Goal: Task Accomplishment & Management: Manage account settings

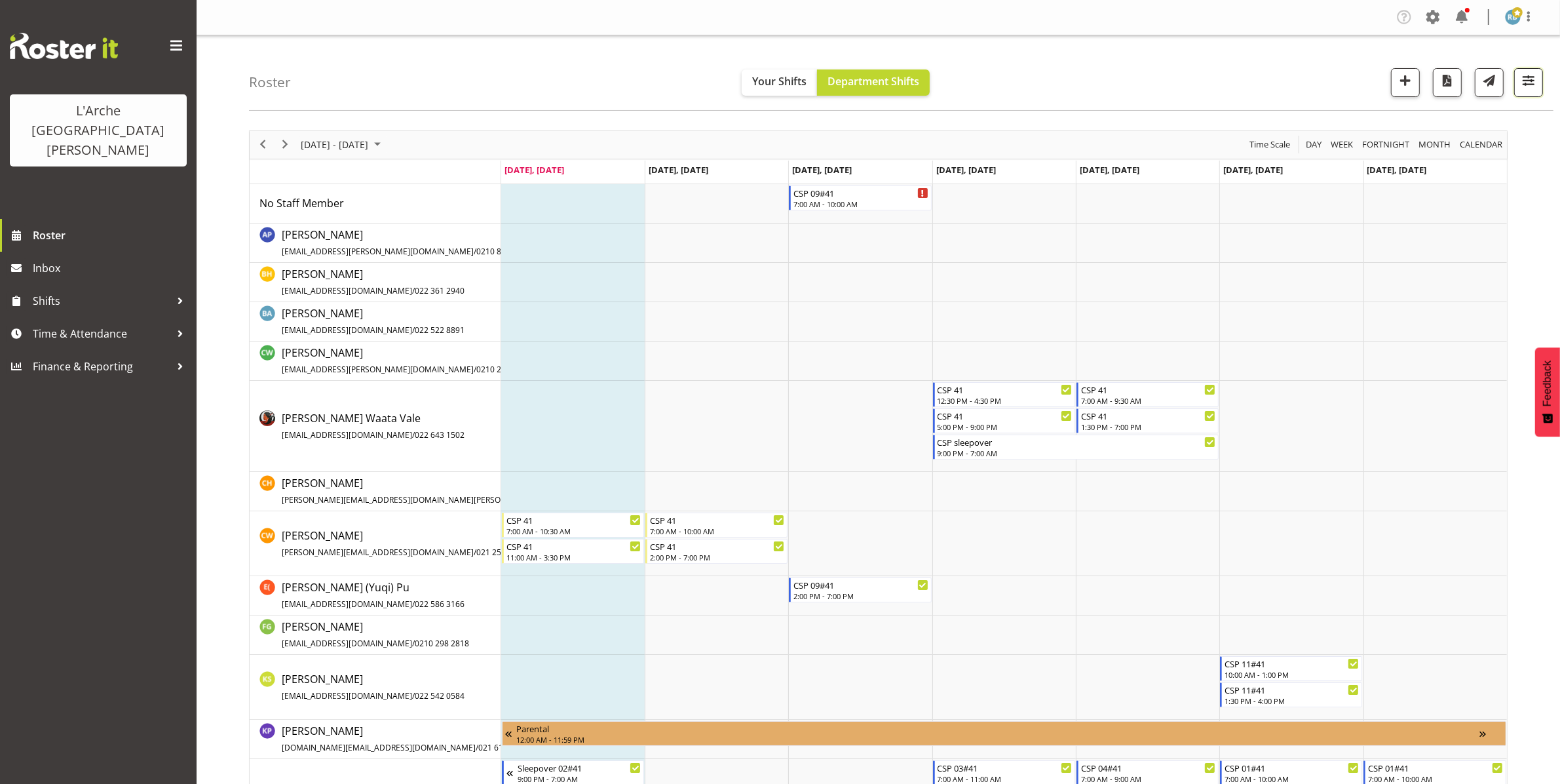
click at [786, 80] on span "button" at bounding box center [1528, 81] width 17 height 17
click at [786, 115] on span "1 Locations" at bounding box center [1445, 122] width 64 height 16
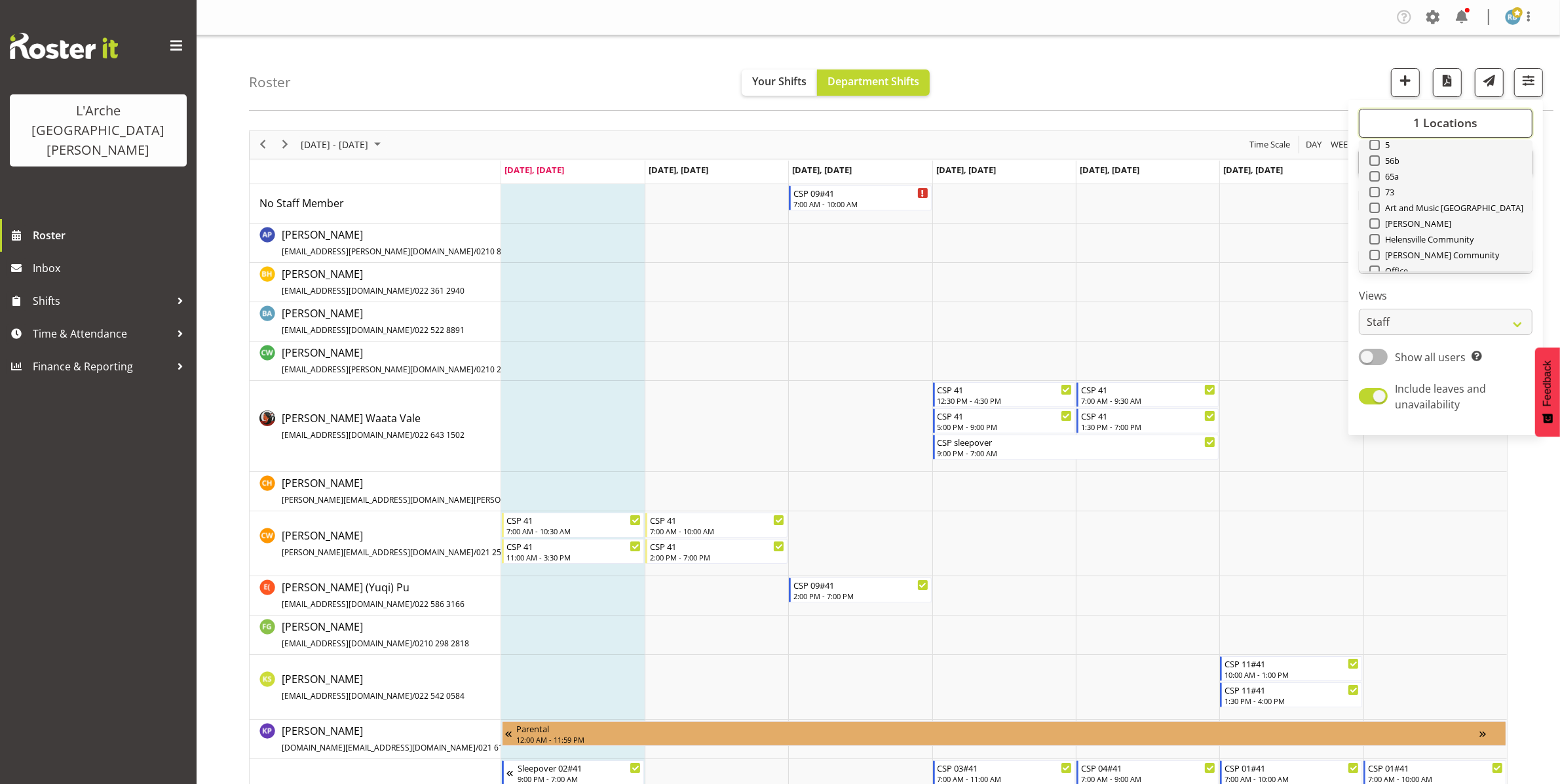
scroll to position [158, 0]
click at [786, 244] on span "Select All" at bounding box center [1397, 249] width 42 height 12
checkbox input "true"
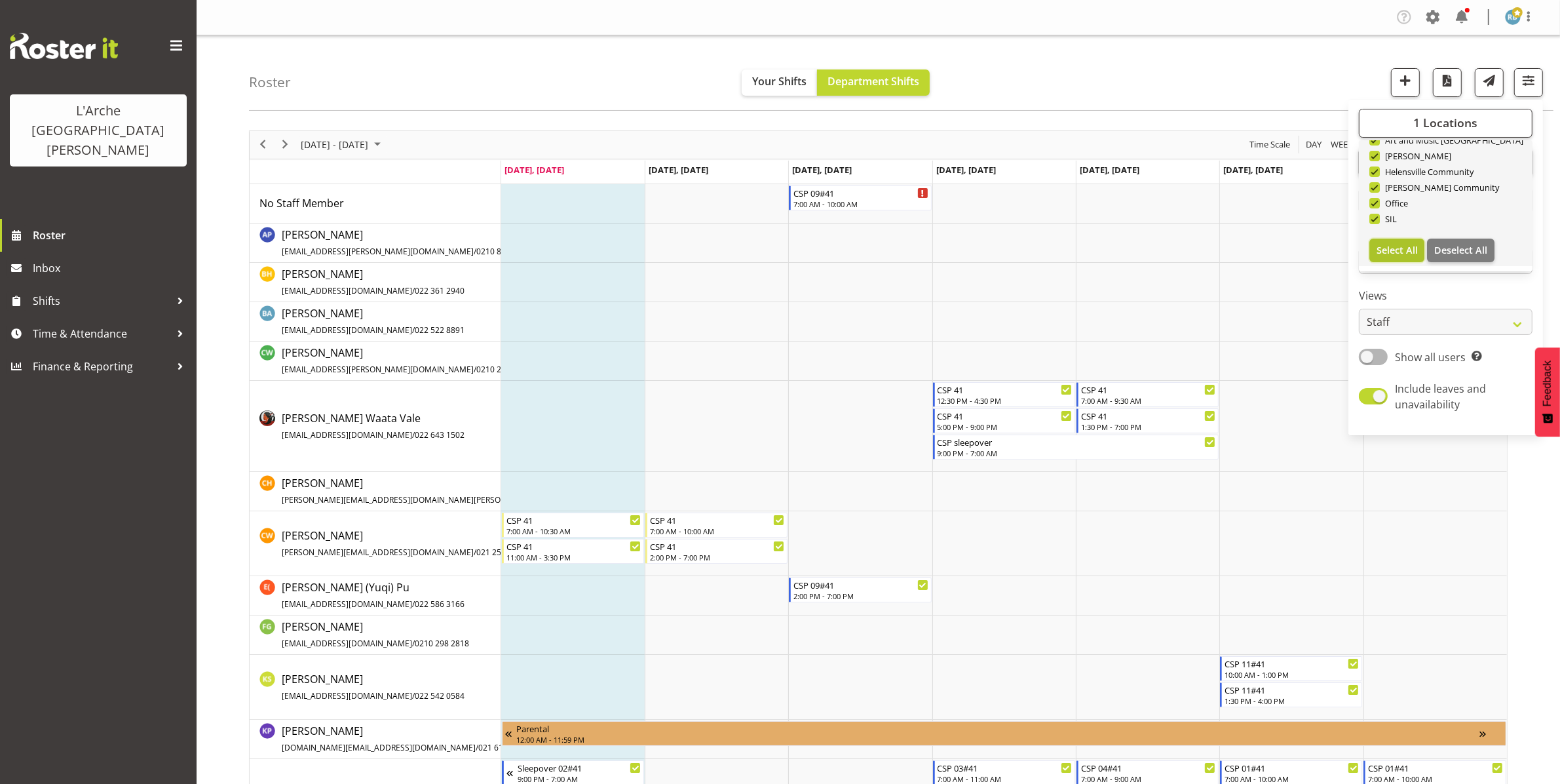
checkbox input "true"
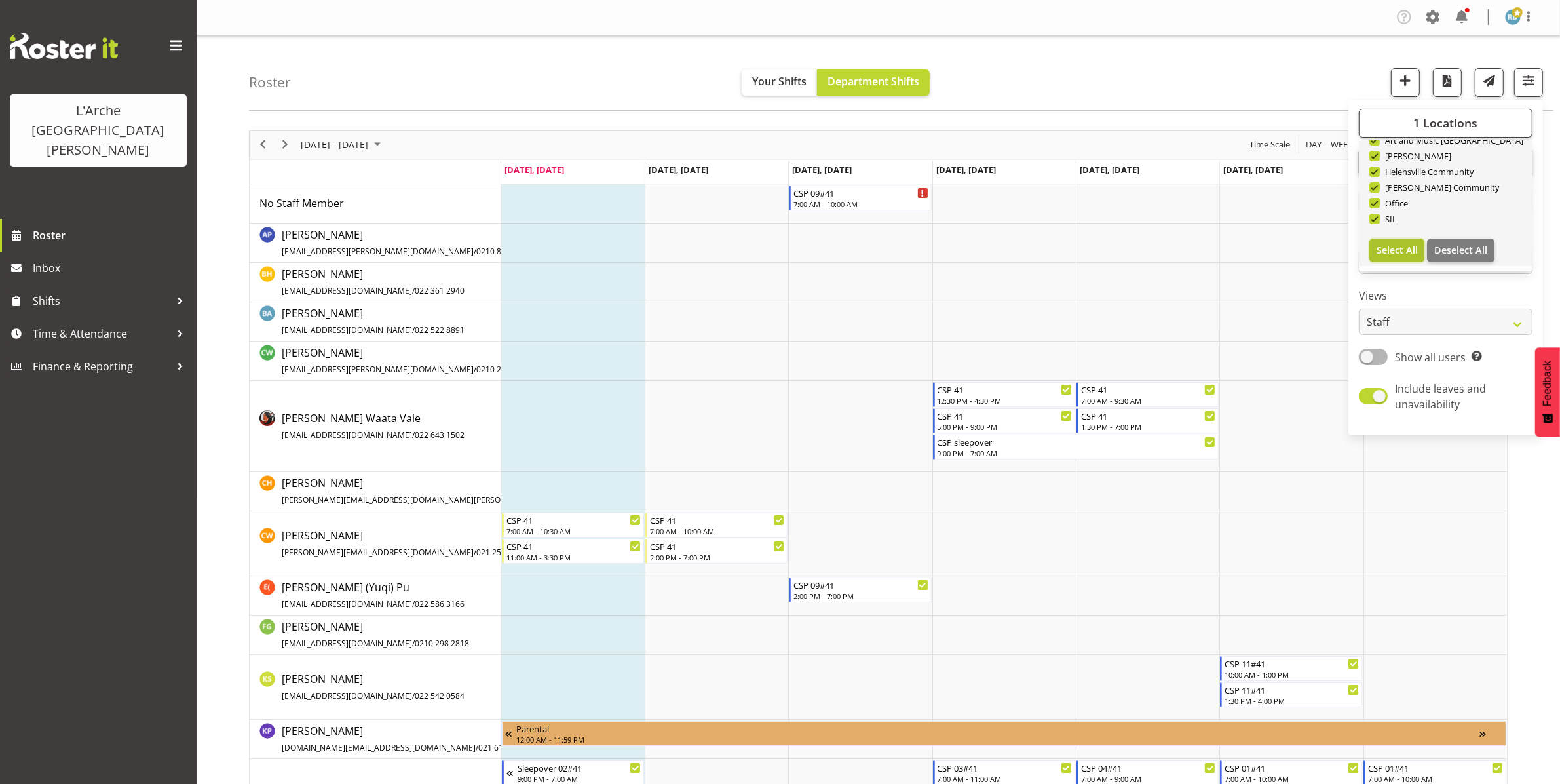
checkbox input "true"
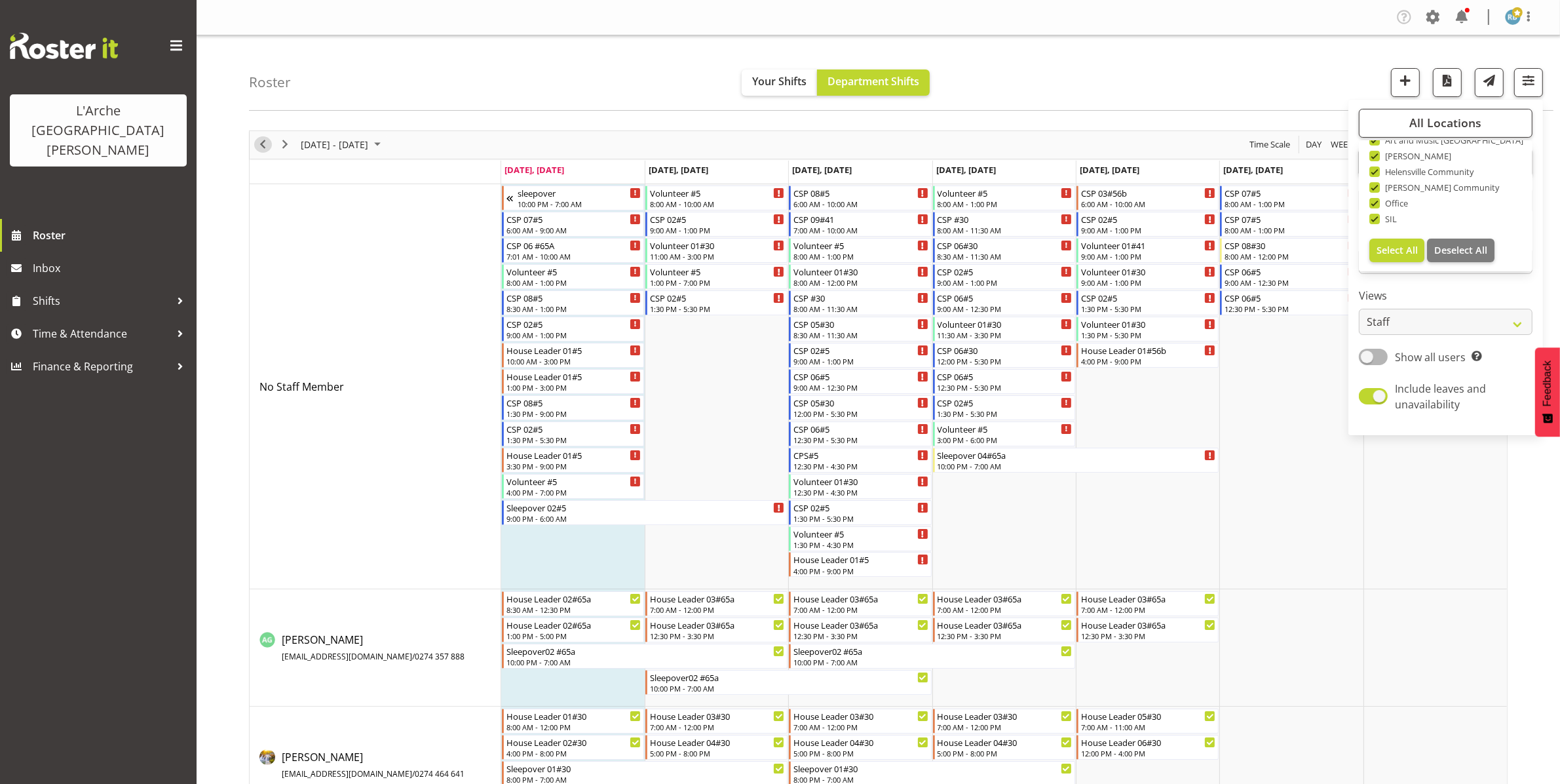
click at [257, 146] on span "Previous" at bounding box center [262, 145] width 16 height 17
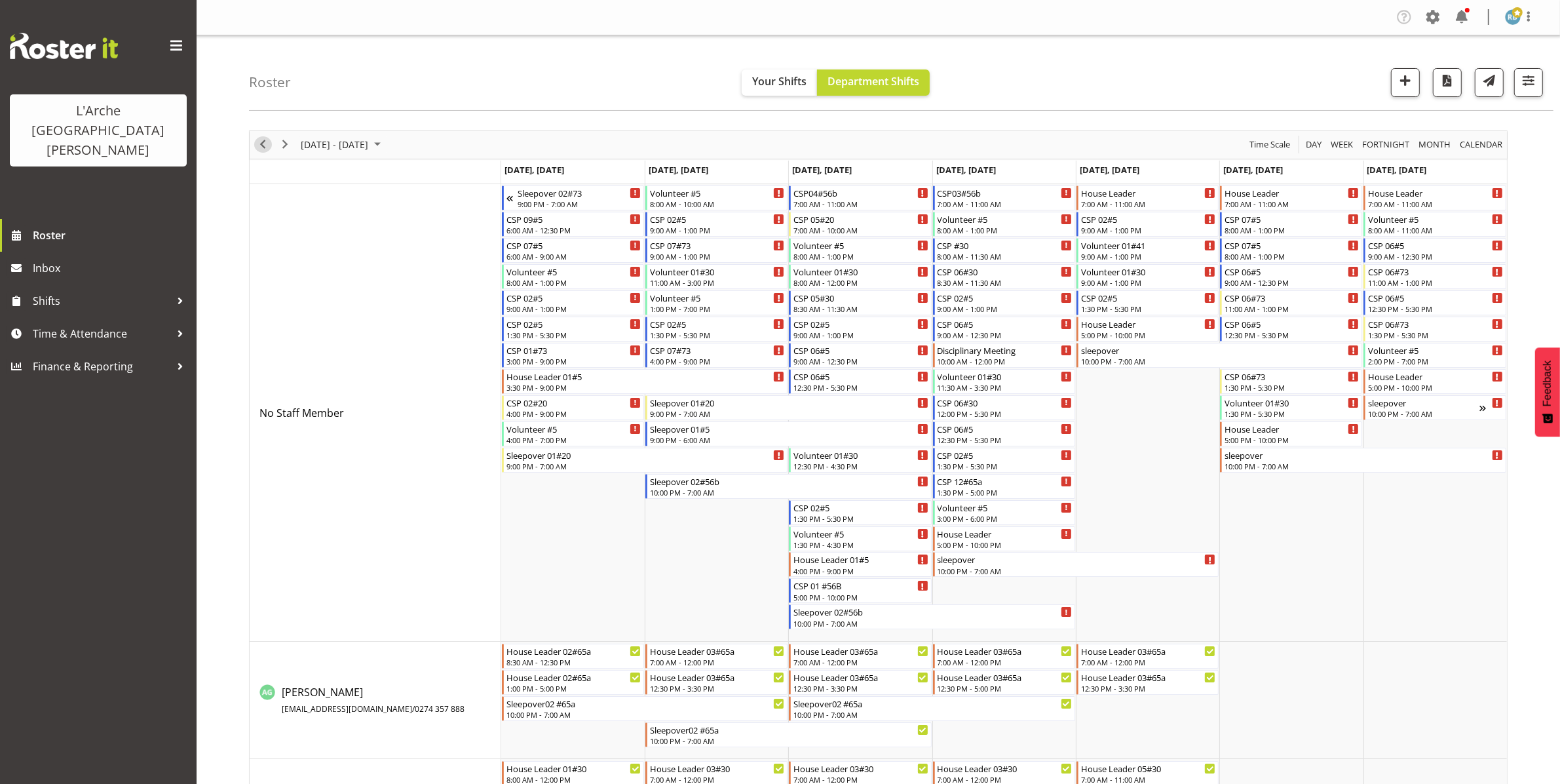
click at [259, 145] on span "Previous" at bounding box center [262, 145] width 16 height 17
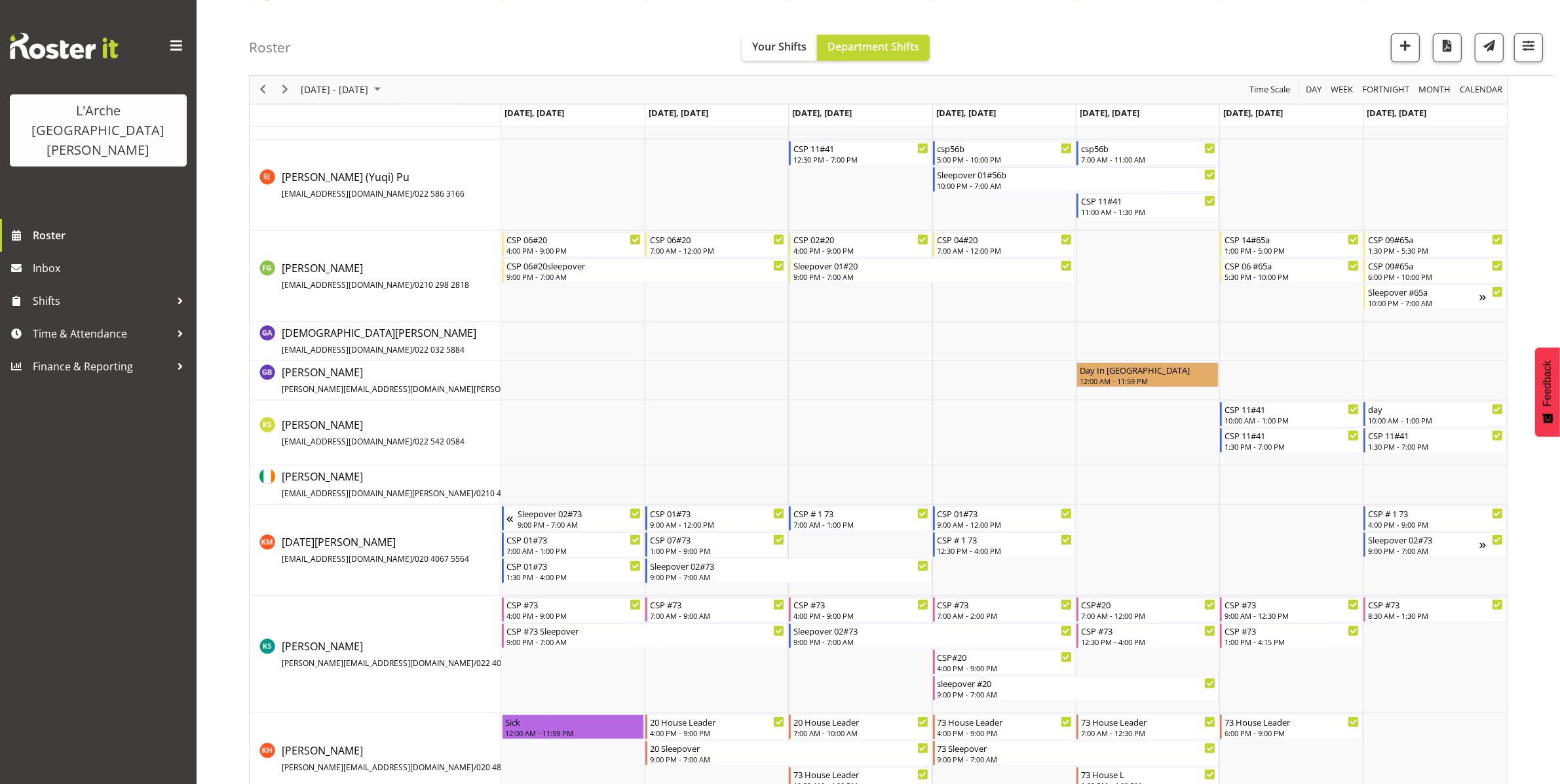
scroll to position [1495, 0]
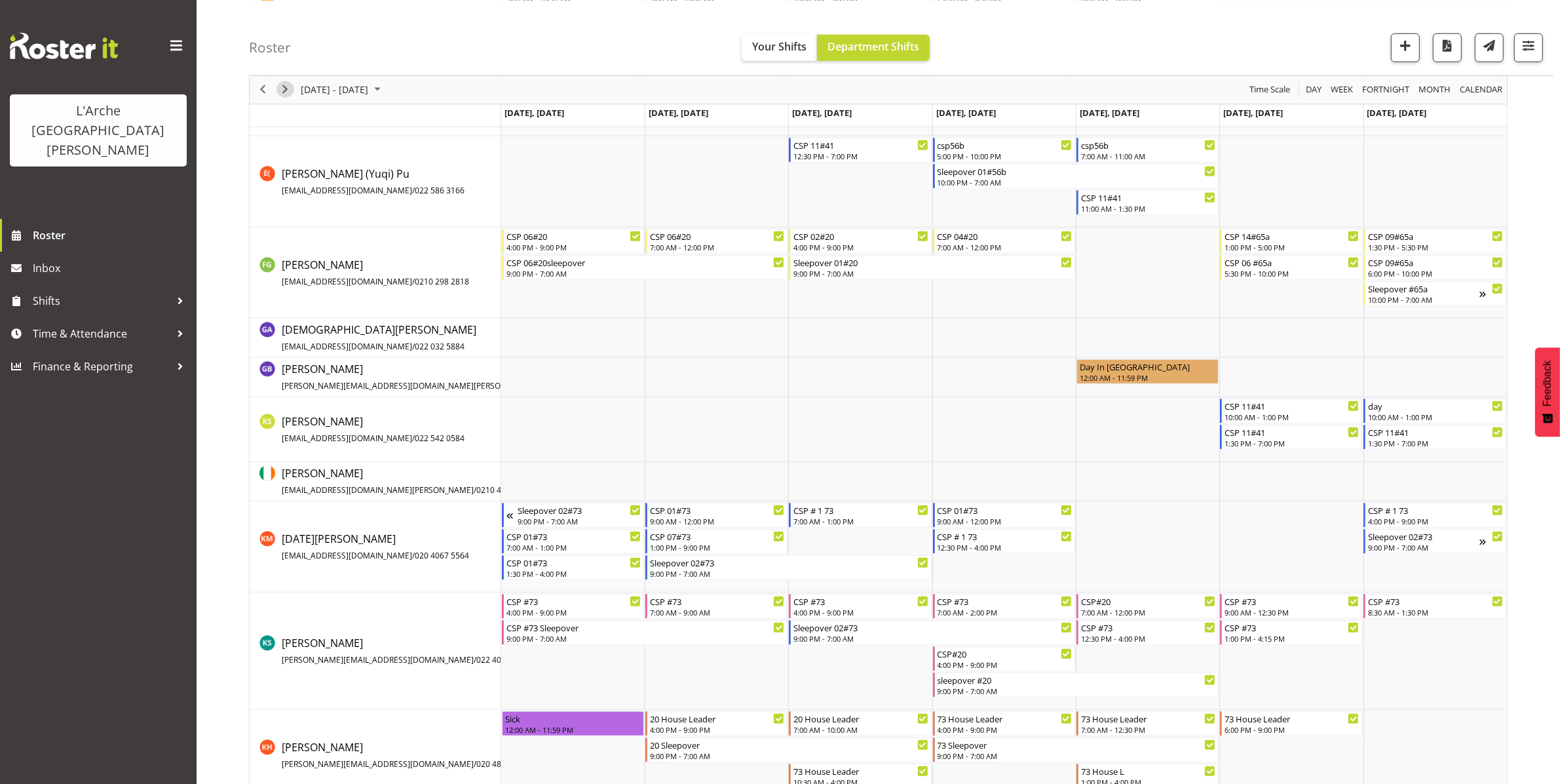
click at [283, 92] on span "Next" at bounding box center [285, 90] width 16 height 17
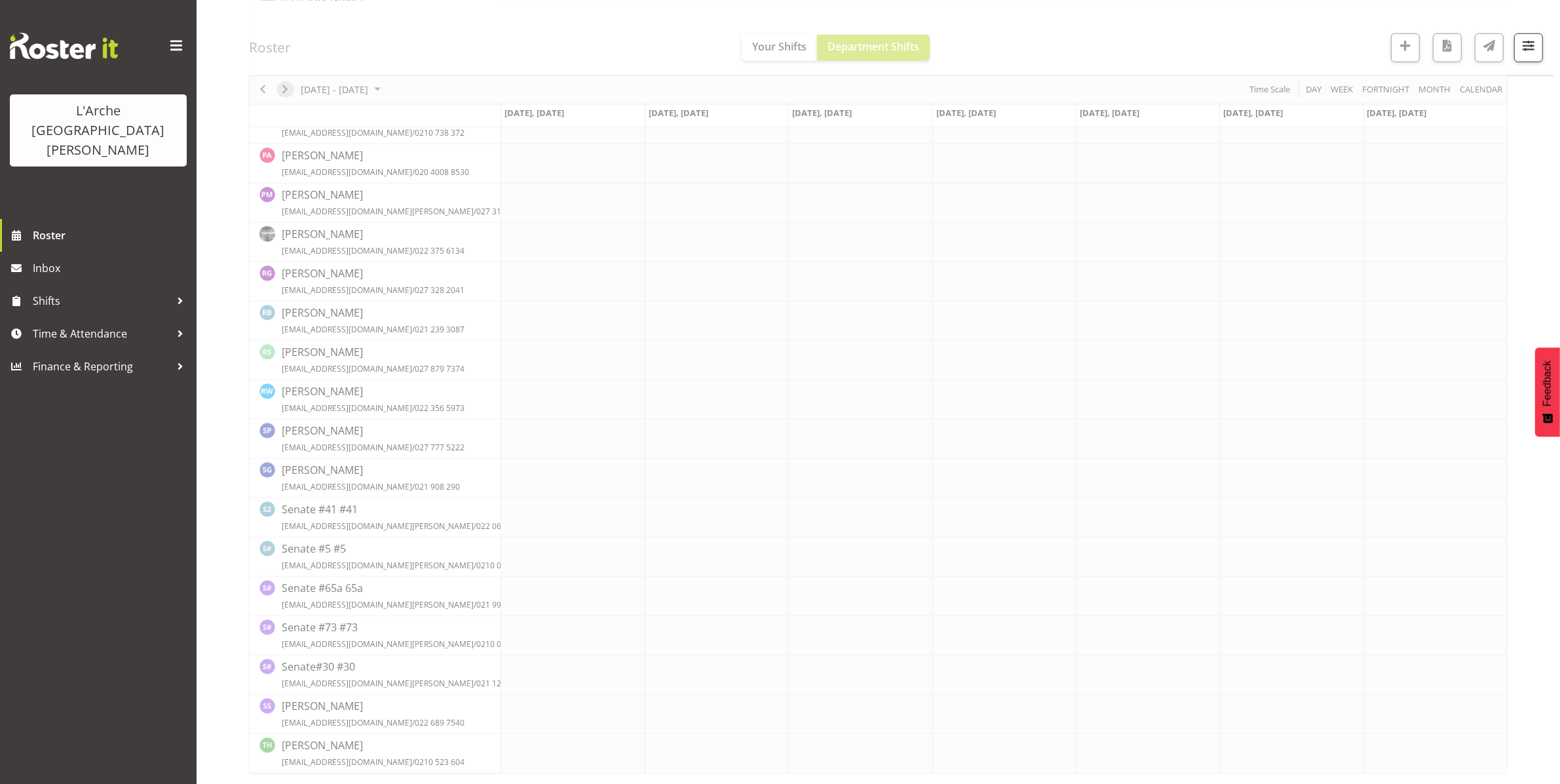
scroll to position [0, 0]
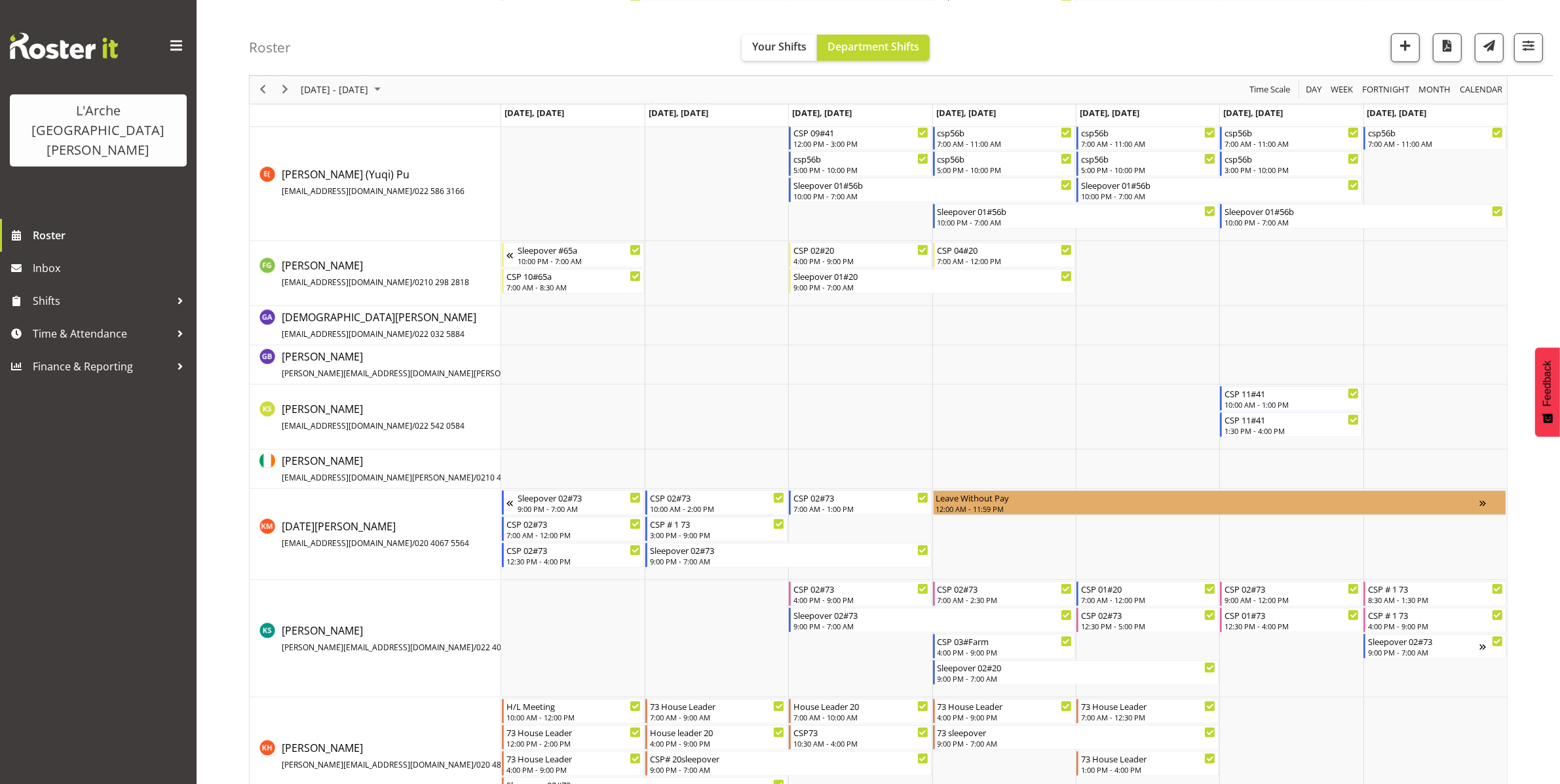
scroll to position [1613, 0]
click at [260, 91] on span "Previous" at bounding box center [262, 90] width 16 height 17
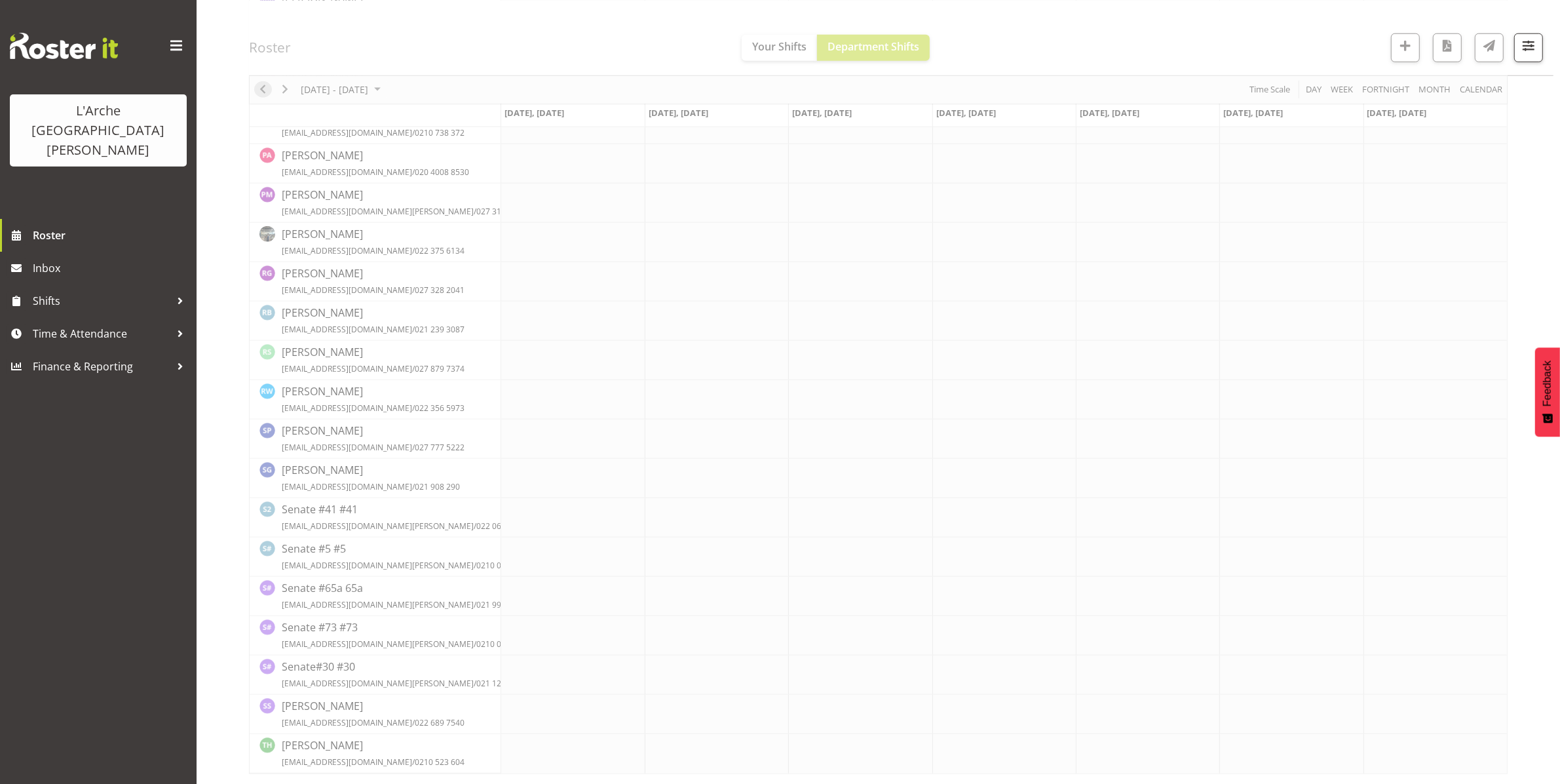
scroll to position [0, 0]
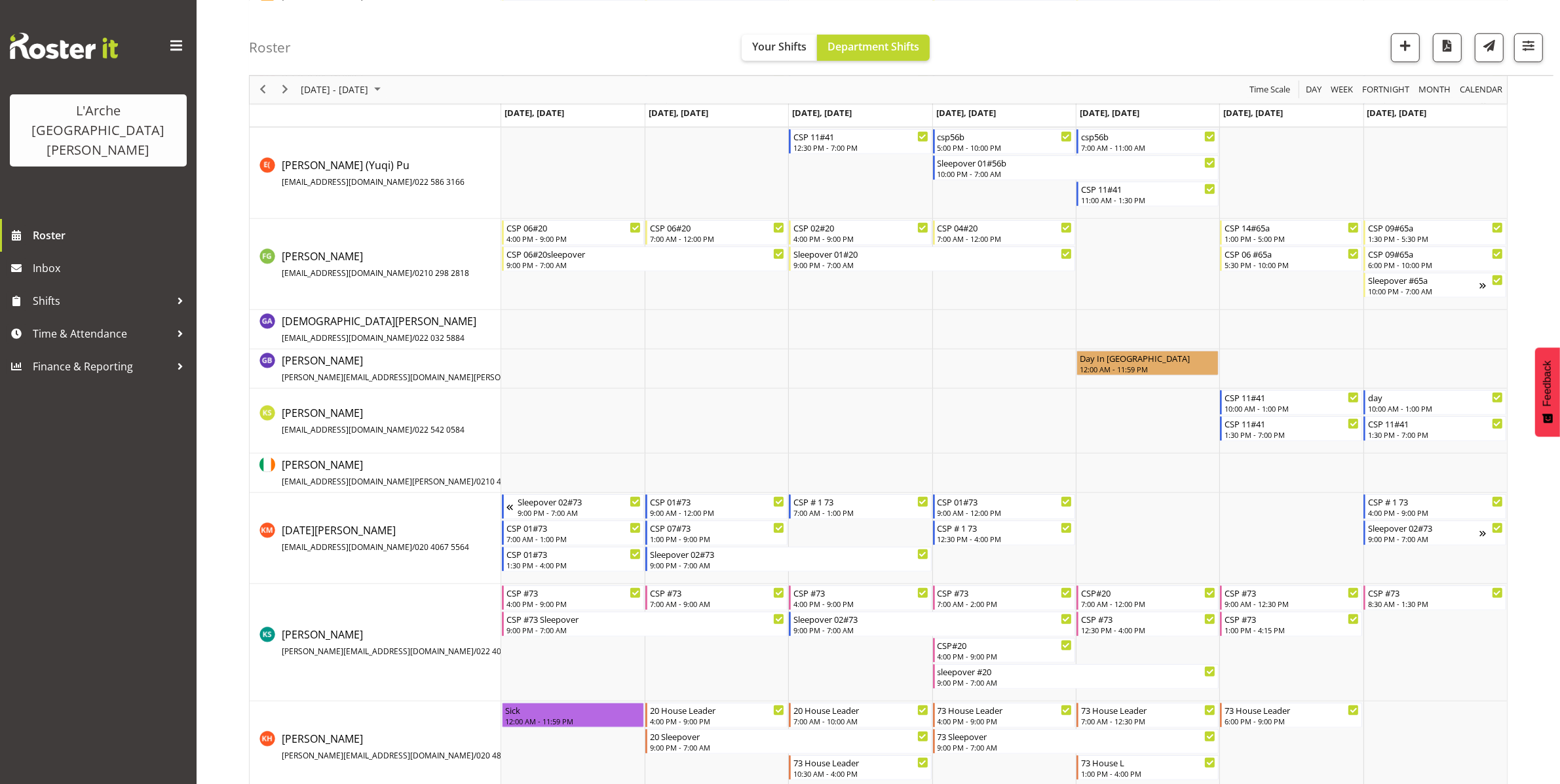
scroll to position [1507, 0]
